Goal: Information Seeking & Learning: Check status

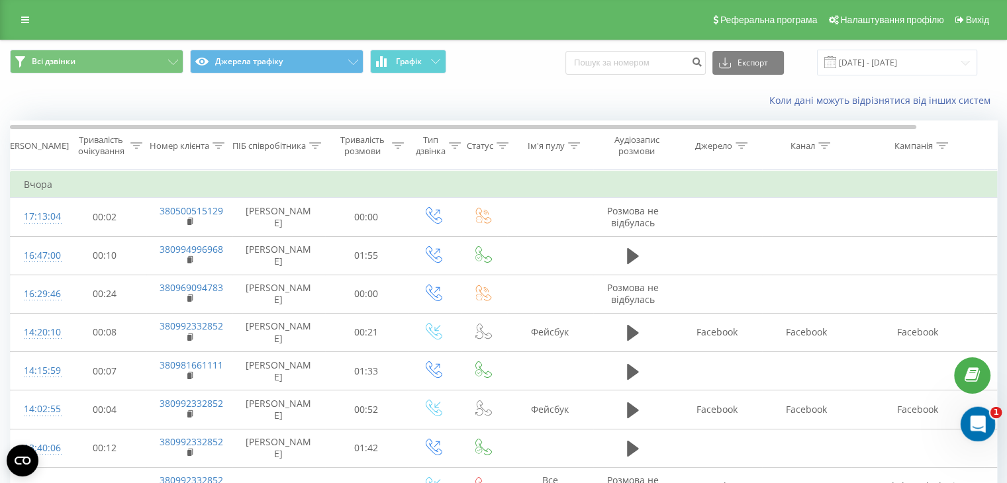
click at [978, 422] on icon "Открыть службу сообщений Intercom" at bounding box center [976, 423] width 22 height 22
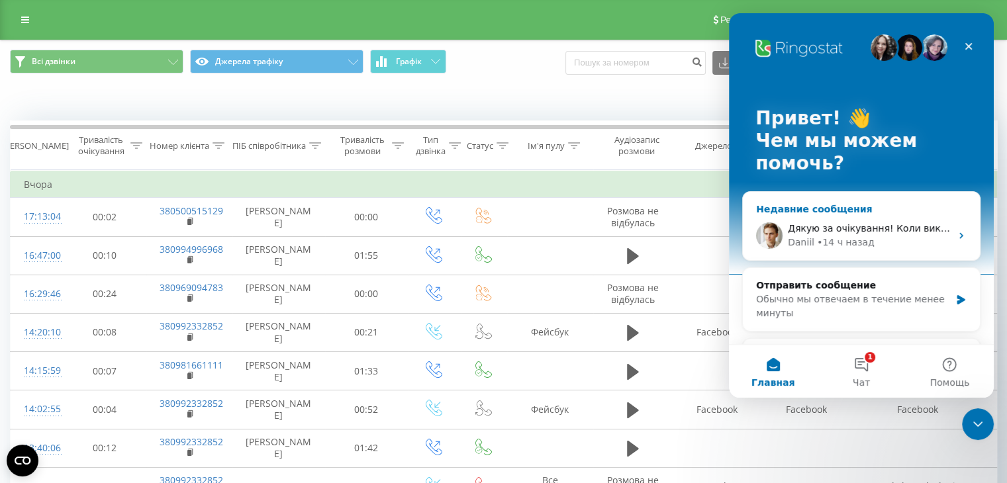
click at [809, 237] on div "Daniil" at bounding box center [801, 243] width 26 height 14
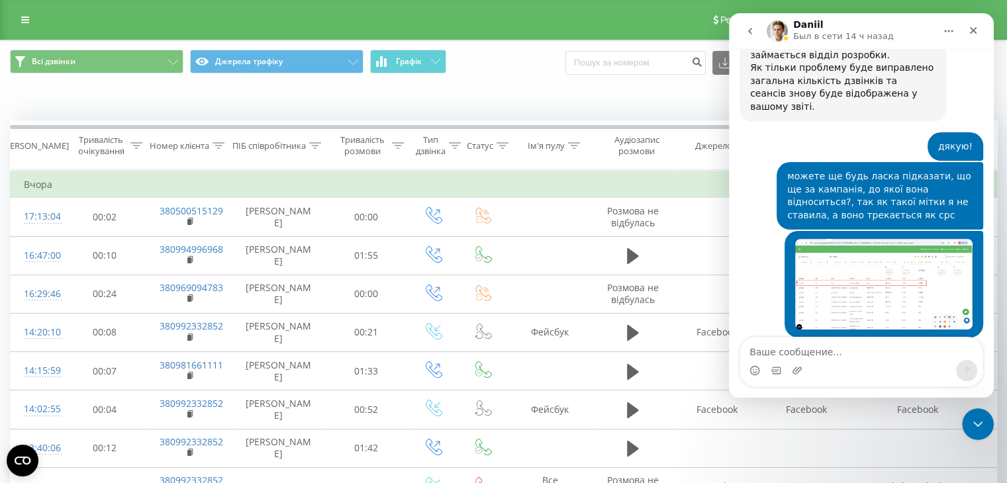
scroll to position [9100, 0]
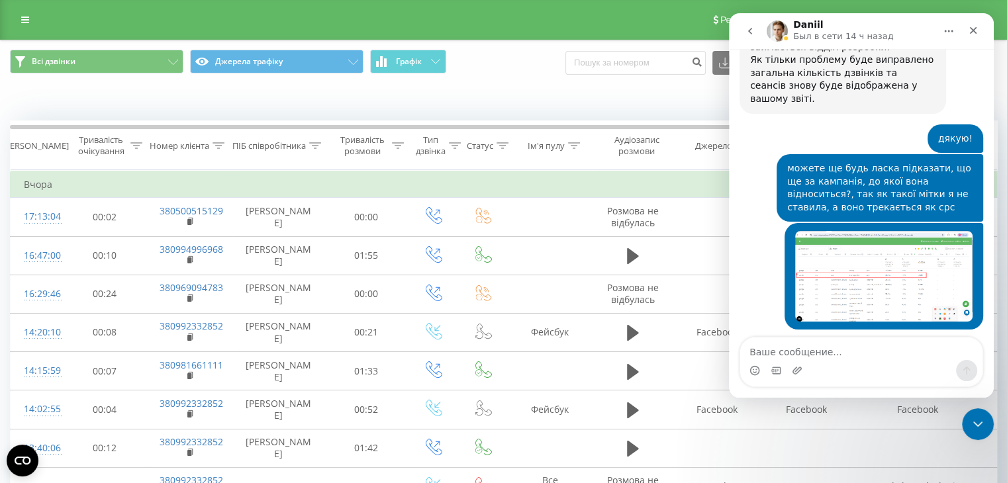
click at [788, 350] on textarea "Ваше сообщение..." at bounding box center [861, 349] width 242 height 23
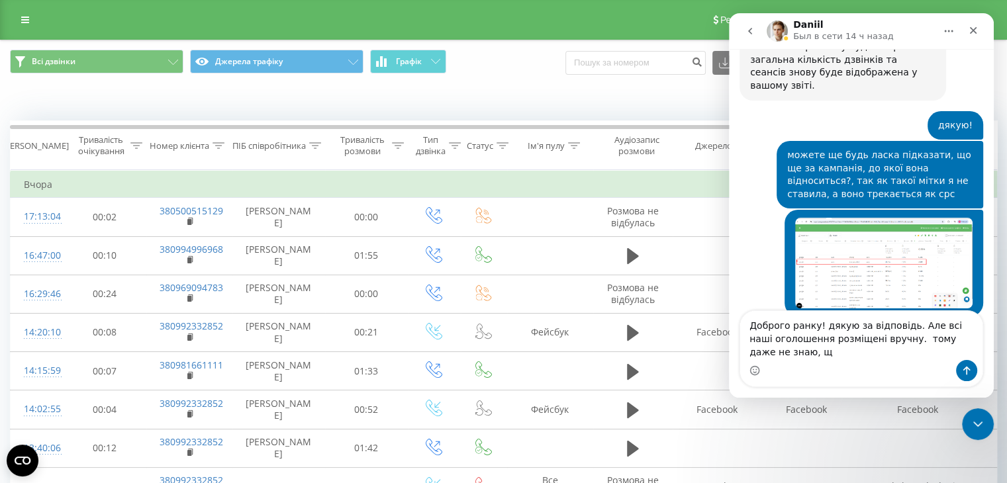
scroll to position [9126, 0]
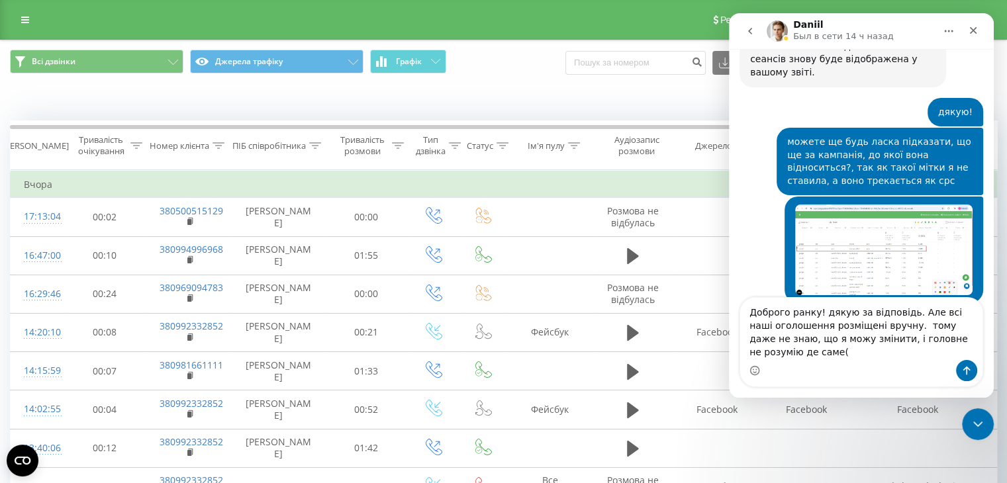
type textarea "Доброго ранку! дякую за відповідь. Але всі наші оголошення розміщені вручну. то…"
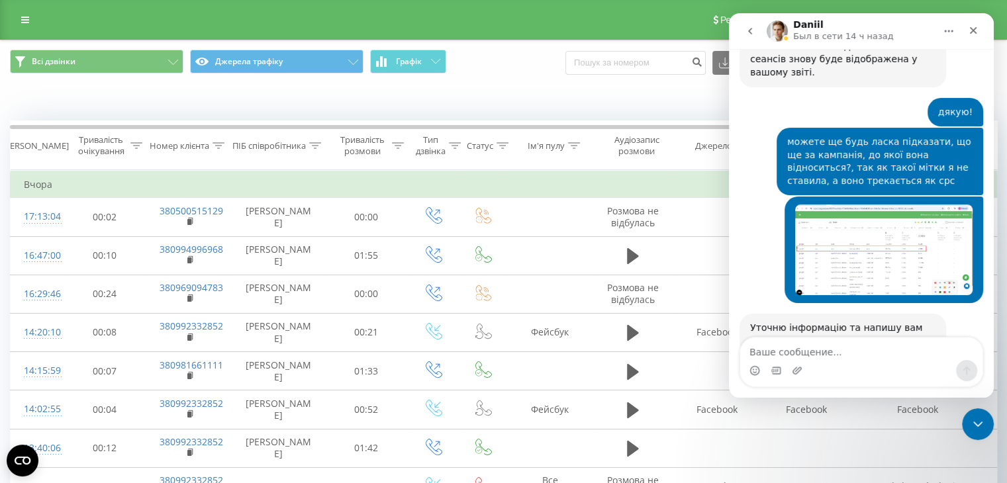
scroll to position [9196, 0]
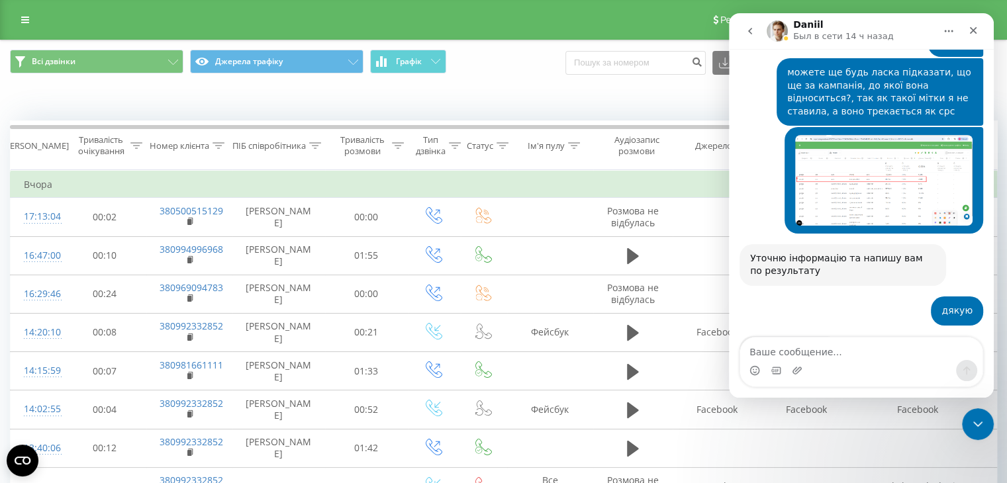
click at [976, 420] on icon "Закрыть службу сообщений Intercom" at bounding box center [976, 422] width 16 height 16
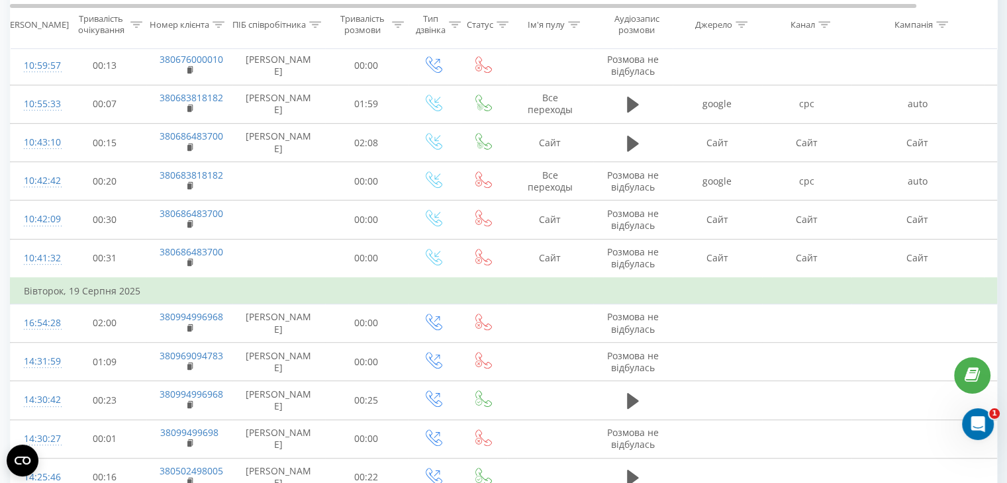
scroll to position [88, 0]
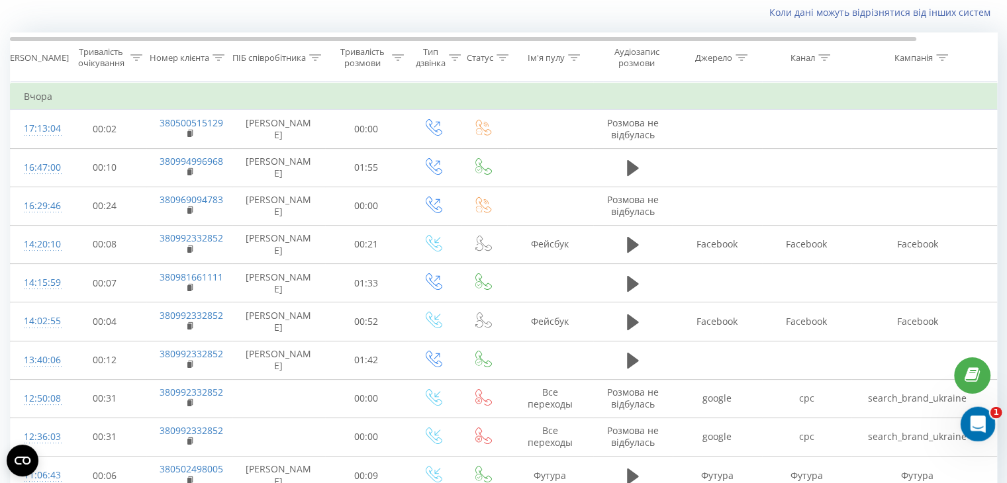
click at [968, 418] on icon "Открыть службу сообщений Intercom" at bounding box center [976, 423] width 22 height 22
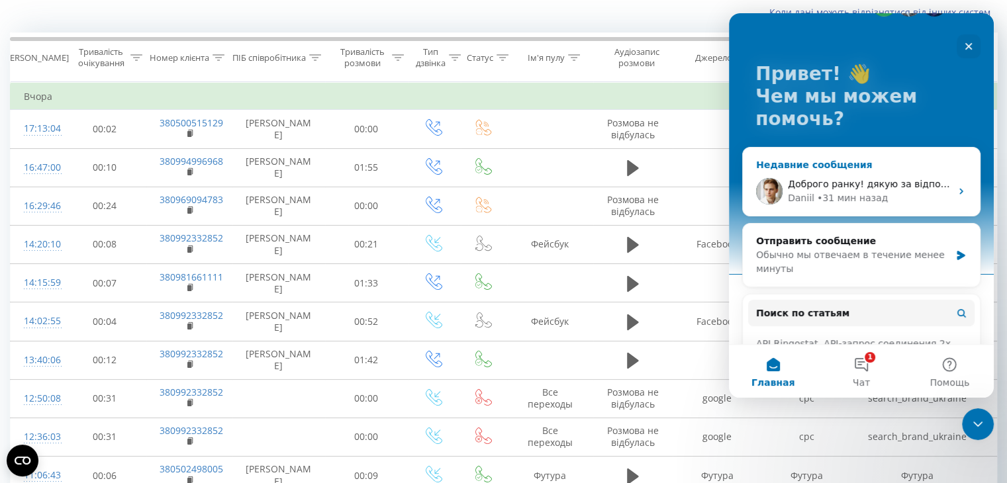
scroll to position [66, 0]
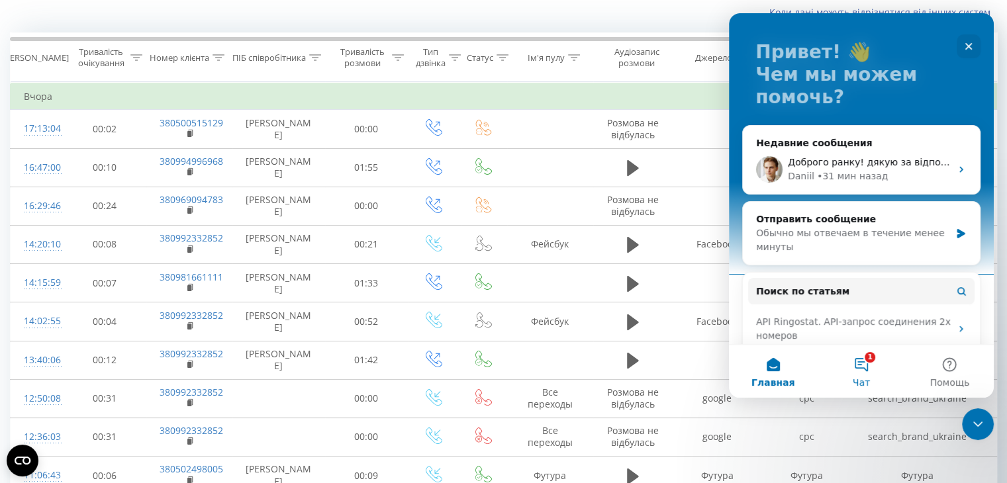
click at [855, 363] on button "1 Чат" at bounding box center [861, 371] width 88 height 53
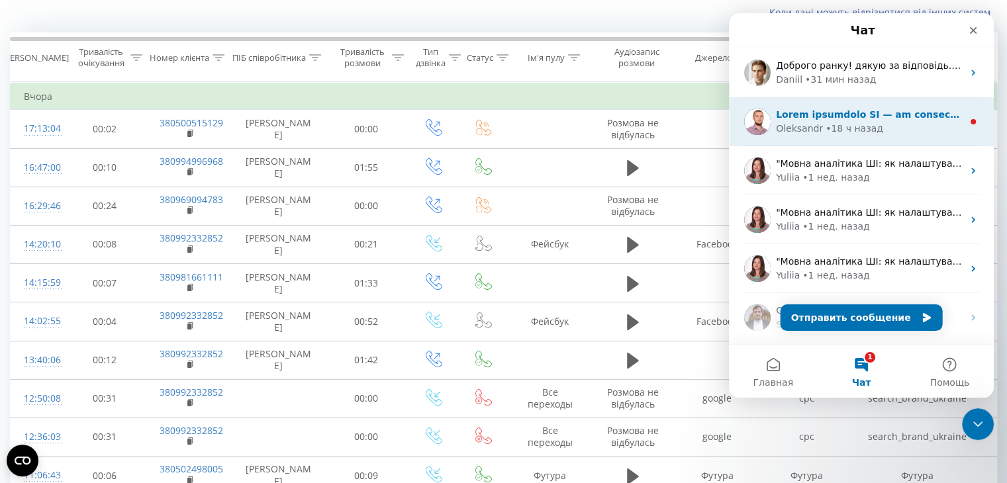
click at [837, 127] on div "• 18 ч назад" at bounding box center [854, 129] width 58 height 14
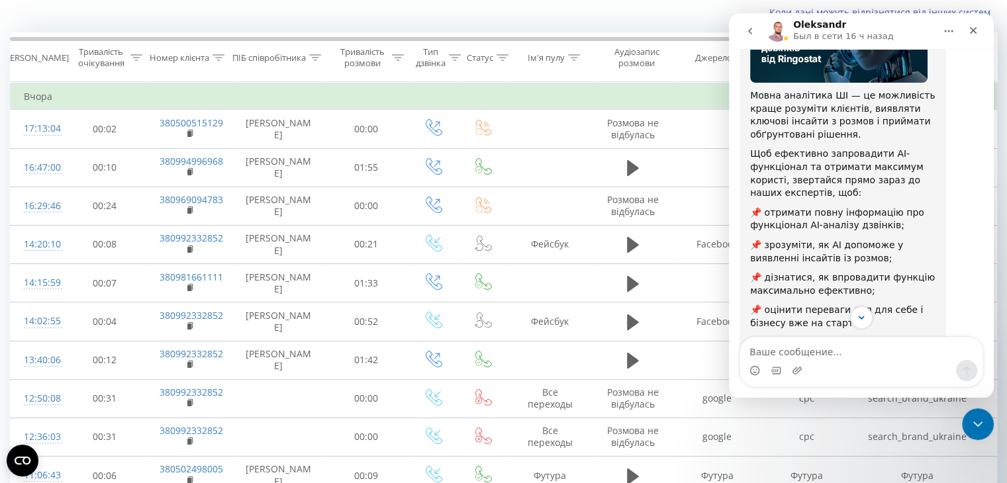
scroll to position [211, 0]
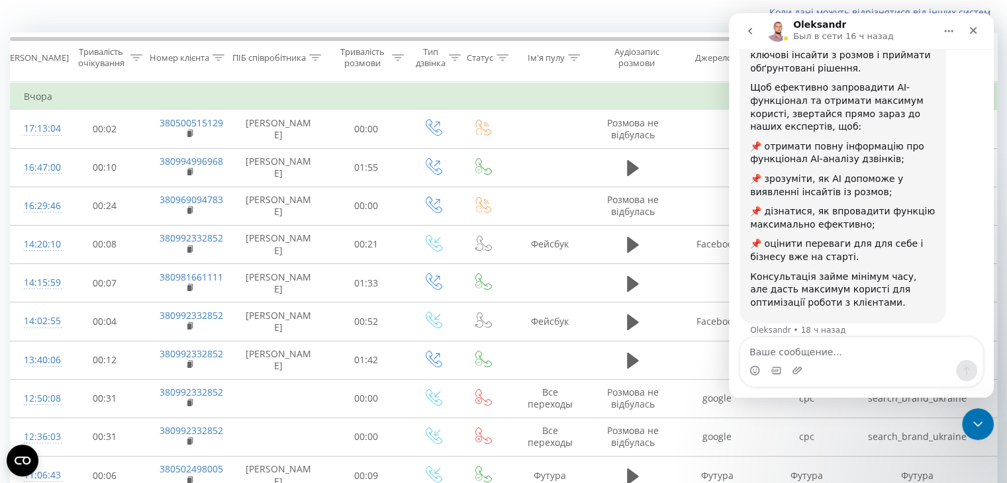
click at [751, 32] on icon "go back" at bounding box center [750, 31] width 11 height 11
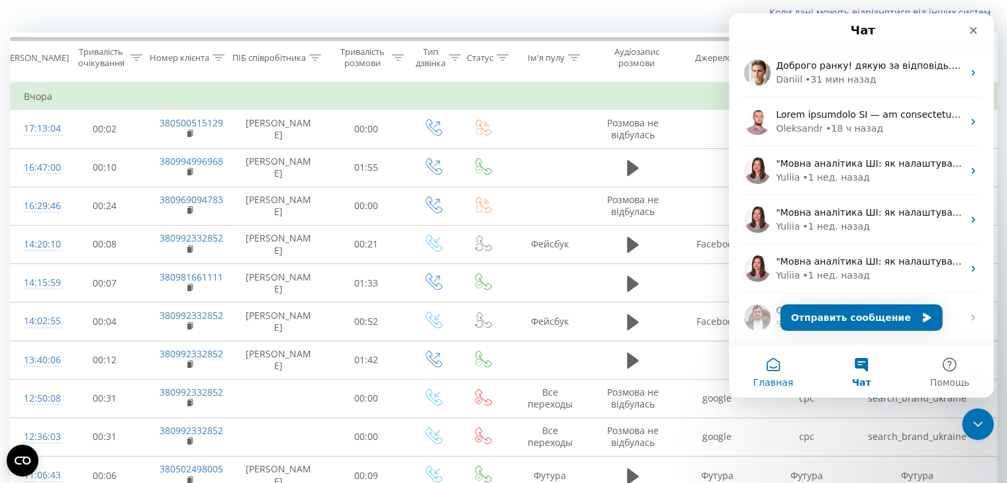
click at [771, 375] on button "Главная" at bounding box center [773, 371] width 88 height 53
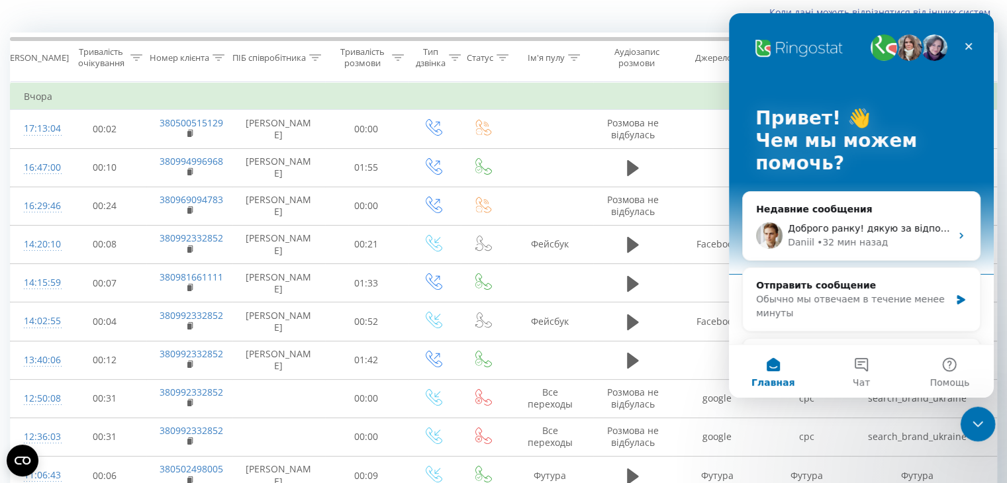
drag, startPoint x: 977, startPoint y: 417, endPoint x: 1932, endPoint y: 869, distance: 1056.6
click at [977, 416] on icon "Закрыть службу сообщений Intercom" at bounding box center [976, 422] width 16 height 16
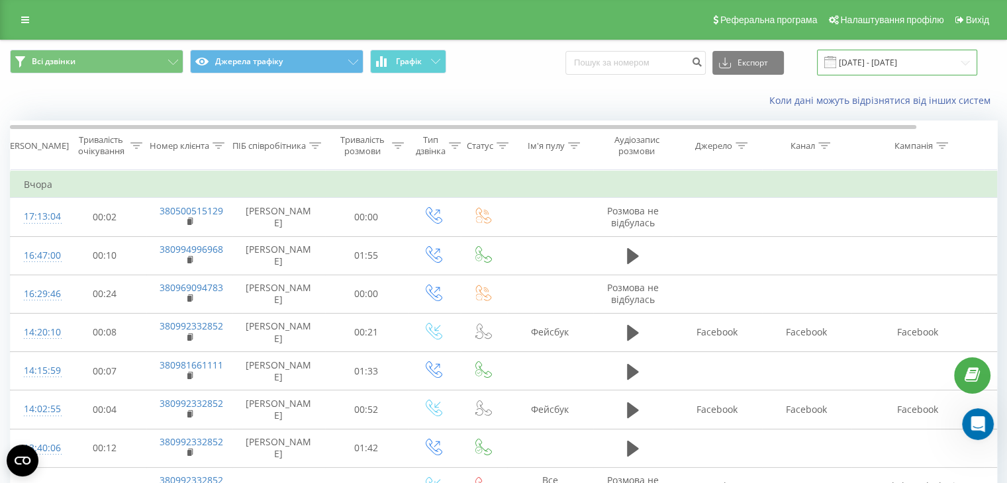
drag, startPoint x: 887, startPoint y: 59, endPoint x: 888, endPoint y: 66, distance: 6.7
click at [887, 59] on input "[DATE] - [DATE]" at bounding box center [897, 63] width 160 height 26
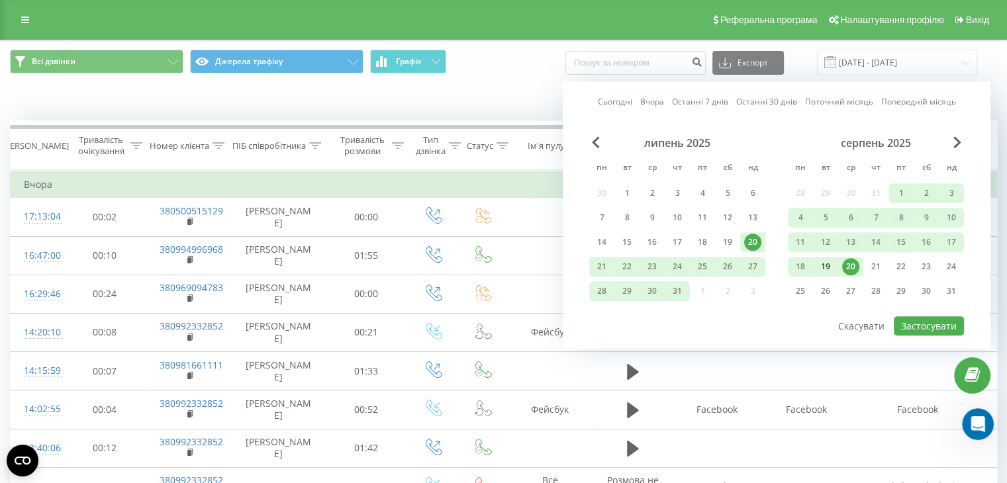
click at [826, 263] on div "19" at bounding box center [825, 266] width 17 height 17
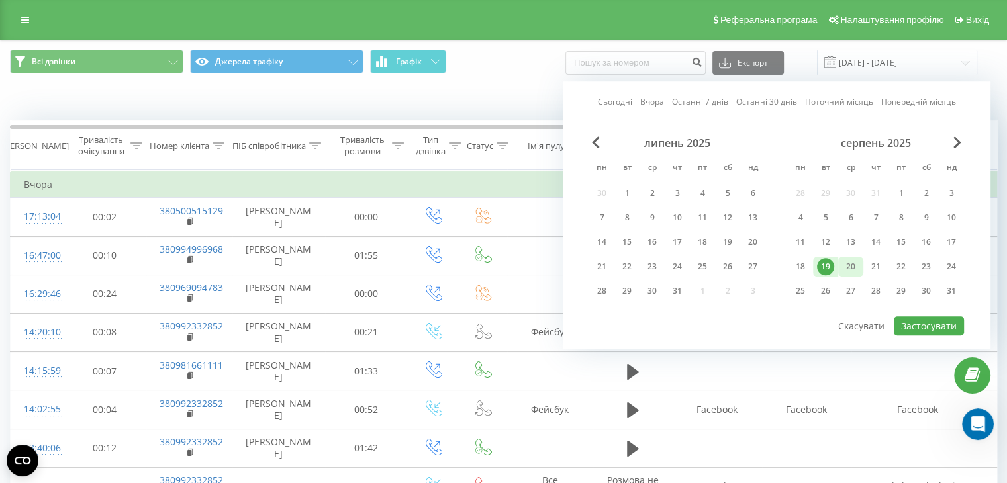
click at [849, 263] on div "20" at bounding box center [850, 266] width 17 height 17
click at [925, 318] on button "Застосувати" at bounding box center [929, 325] width 70 height 19
type input "[DATE] - [DATE]"
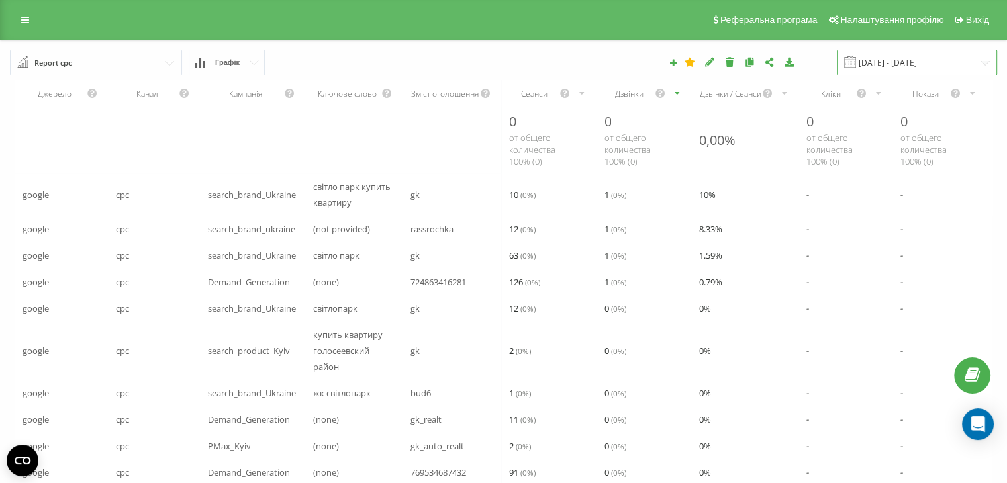
click at [900, 62] on input "[DATE] - [DATE]" at bounding box center [917, 63] width 160 height 26
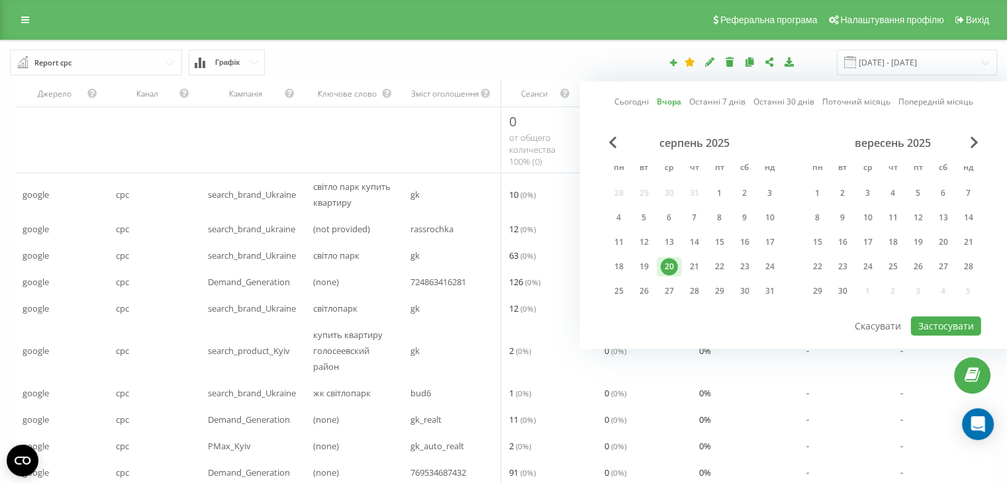
click at [630, 101] on link "Сьогодні" at bounding box center [631, 102] width 34 height 13
click at [945, 322] on button "Застосувати" at bounding box center [946, 325] width 70 height 19
type input "21.08.2025 - 21.08.2025"
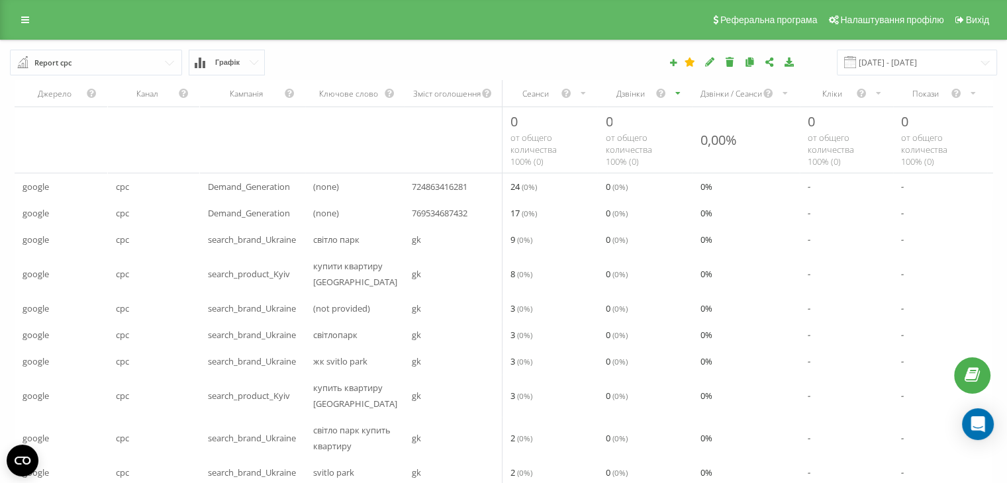
click at [636, 96] on div "Дзвінки" at bounding box center [630, 93] width 50 height 11
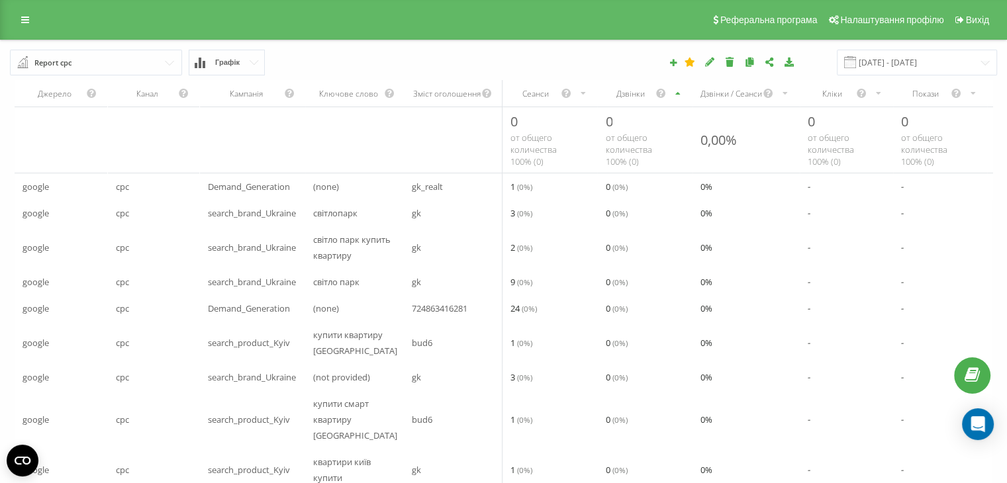
click at [629, 95] on div "Дзвінки" at bounding box center [630, 93] width 50 height 11
click at [634, 99] on div "Дзвінки" at bounding box center [630, 93] width 50 height 11
